Goal: Task Accomplishment & Management: Manage account settings

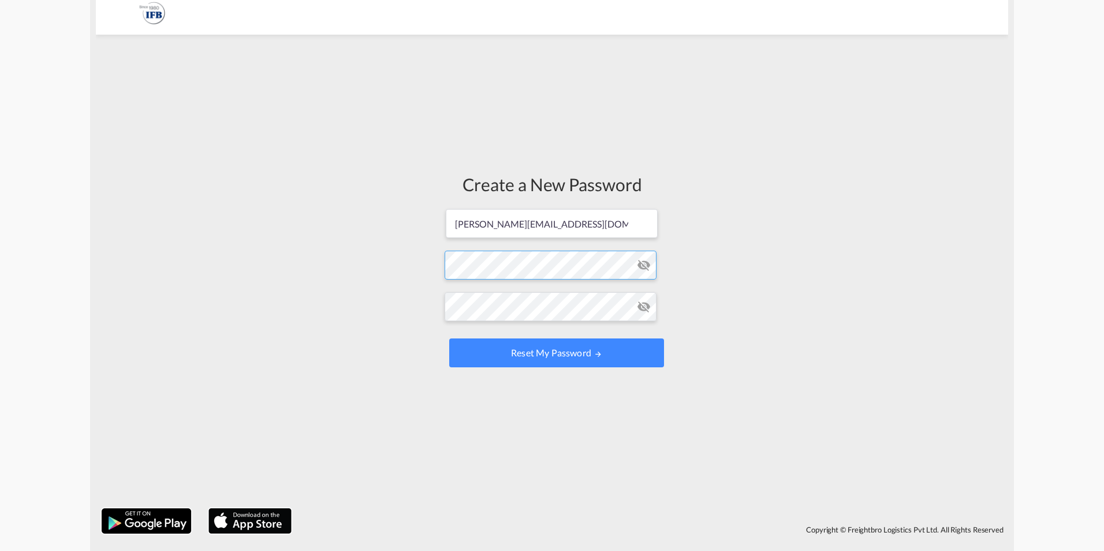
click at [592, 259] on form "[PERSON_NAME][EMAIL_ADDRESS][DOMAIN_NAME] Password must contain the following: …" at bounding box center [552, 289] width 215 height 163
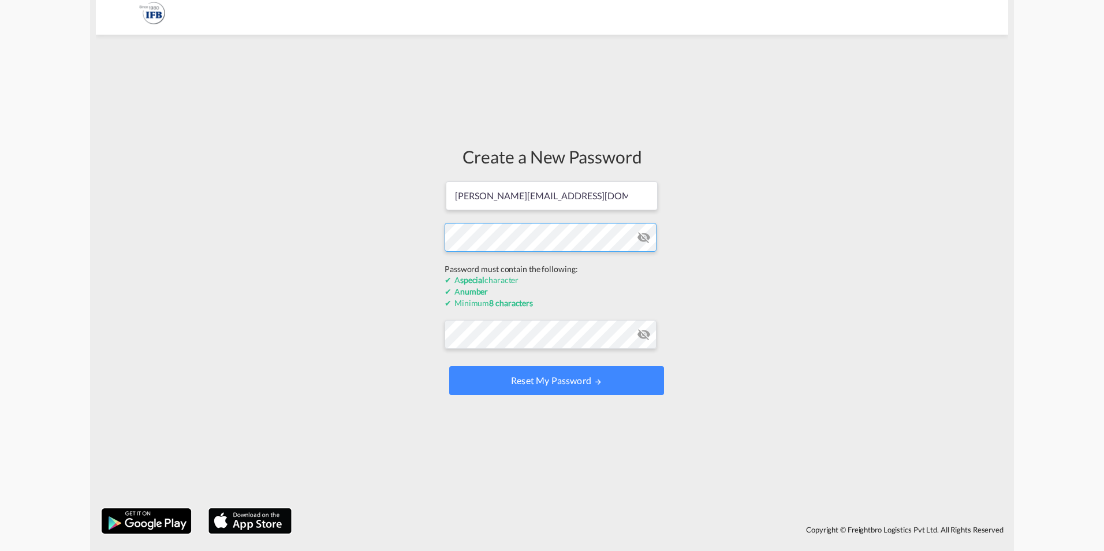
click at [390, 245] on div "Create a New Password [PERSON_NAME][EMAIL_ADDRESS][DOMAIN_NAME] Password must c…" at bounding box center [552, 271] width 912 height 462
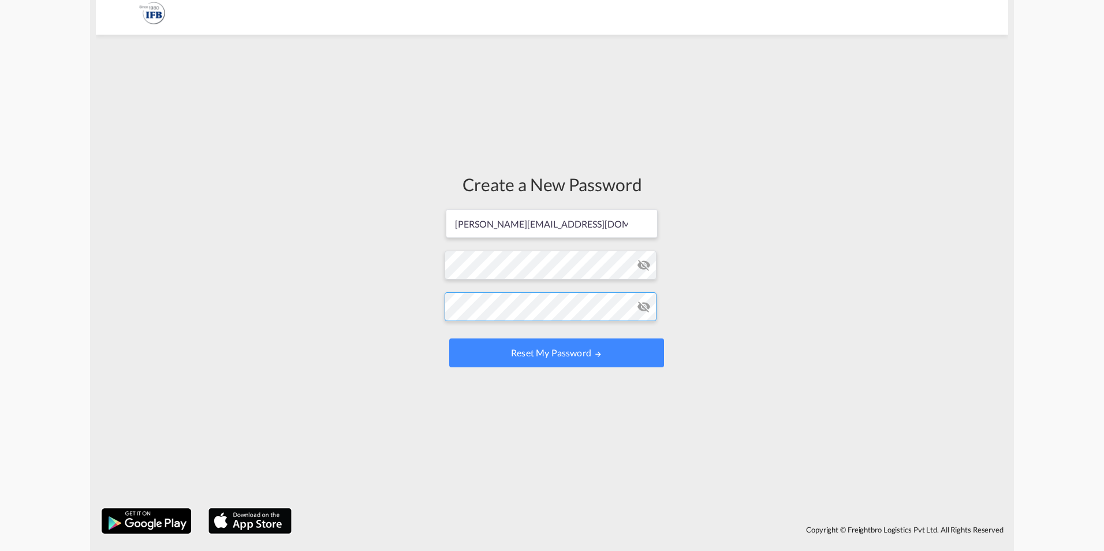
click at [571, 341] on form "[PERSON_NAME][EMAIL_ADDRESS][DOMAIN_NAME] Password must contain the following: …" at bounding box center [552, 289] width 215 height 163
click at [589, 352] on button "Reset my password" at bounding box center [556, 352] width 215 height 29
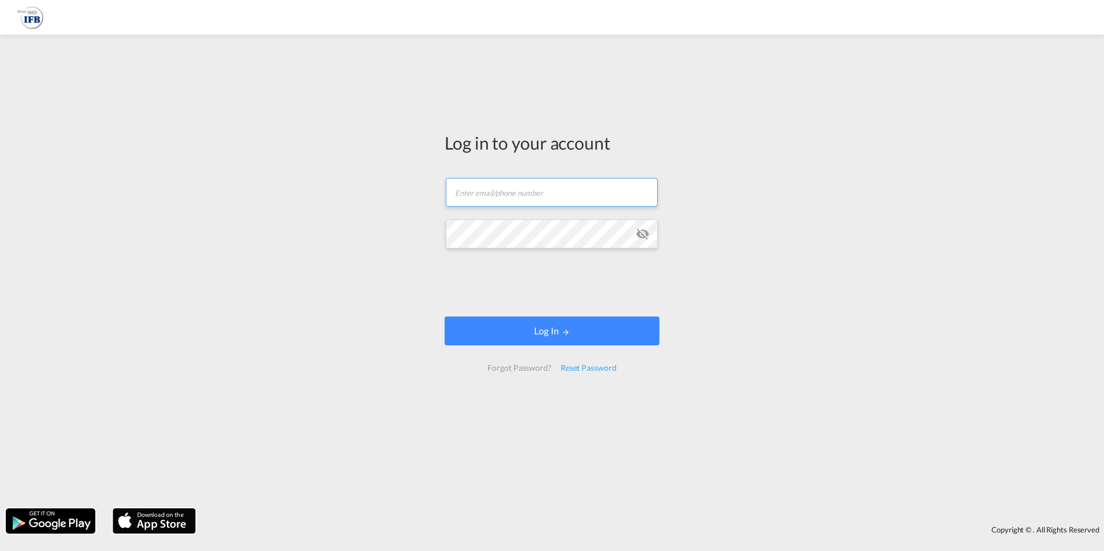
type input "[PERSON_NAME][EMAIL_ADDRESS][DOMAIN_NAME]"
drag, startPoint x: 573, startPoint y: 330, endPoint x: 527, endPoint y: 259, distance: 85.5
click at [573, 330] on button "Log In" at bounding box center [552, 330] width 215 height 29
